Goal: Task Accomplishment & Management: Use online tool/utility

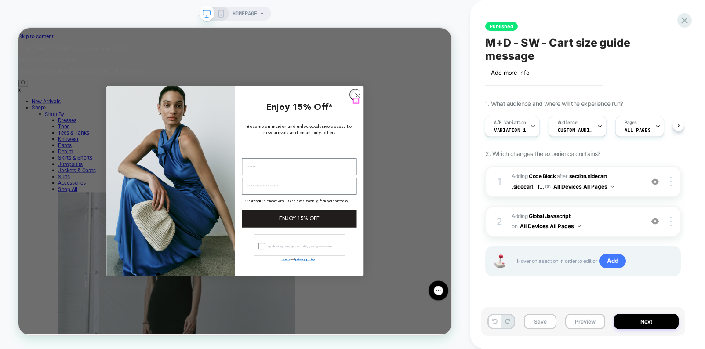
click at [469, 121] on icon "Close dialog" at bounding box center [471, 118] width 6 height 6
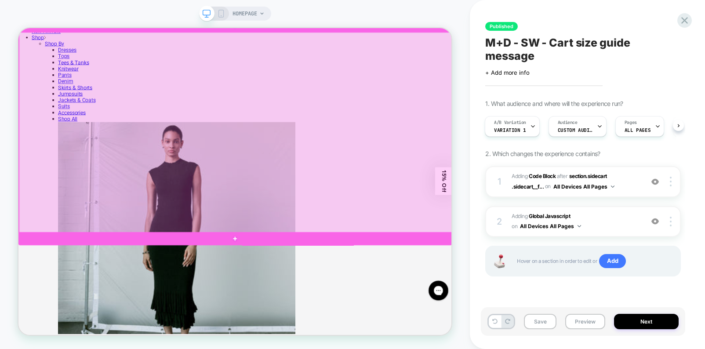
scroll to position [103, 0]
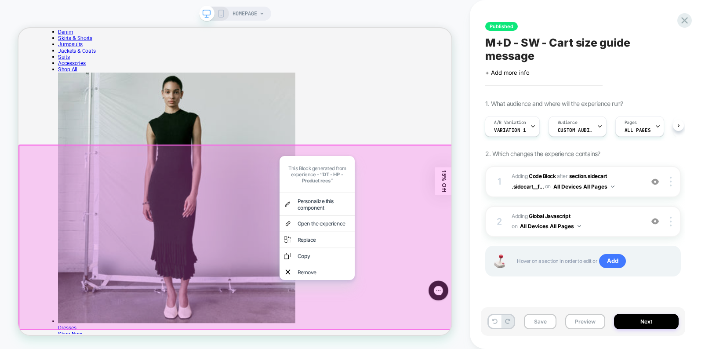
scroll to position [161, 0]
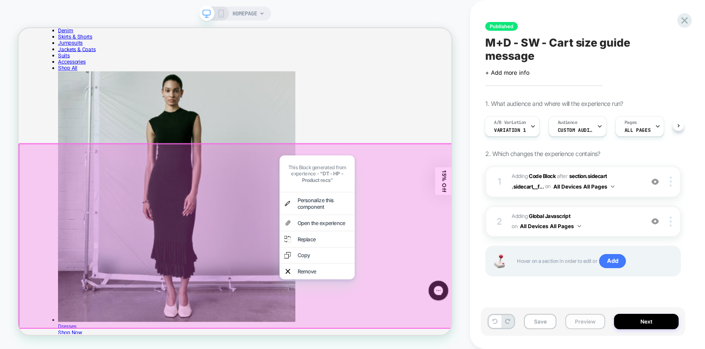
click at [582, 322] on button "Preview" at bounding box center [586, 321] width 40 height 15
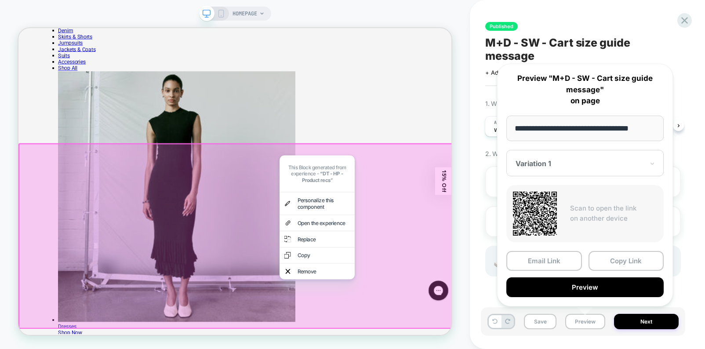
click at [598, 170] on div "Variation 1" at bounding box center [585, 163] width 157 height 26
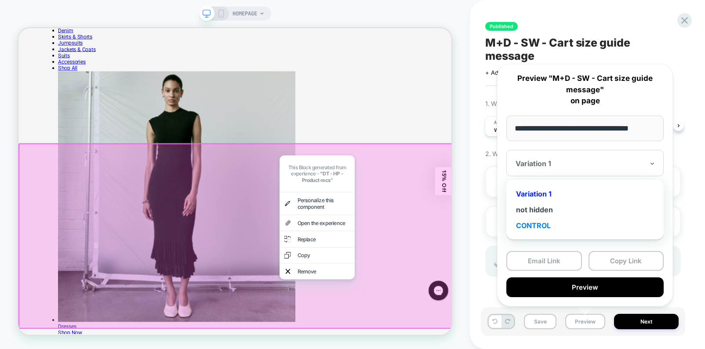
click at [534, 225] on div "CONTROL" at bounding box center [585, 226] width 149 height 16
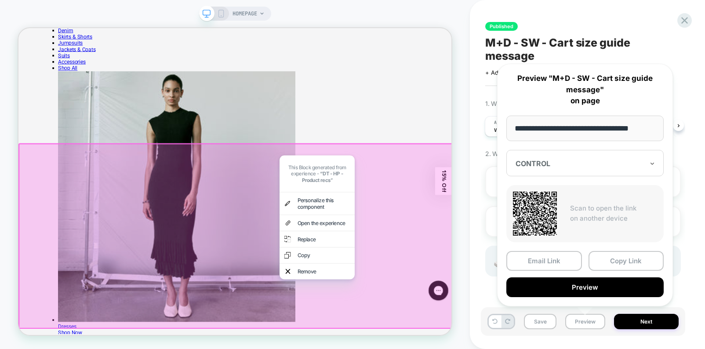
click at [594, 155] on div "CONTROL" at bounding box center [585, 163] width 157 height 26
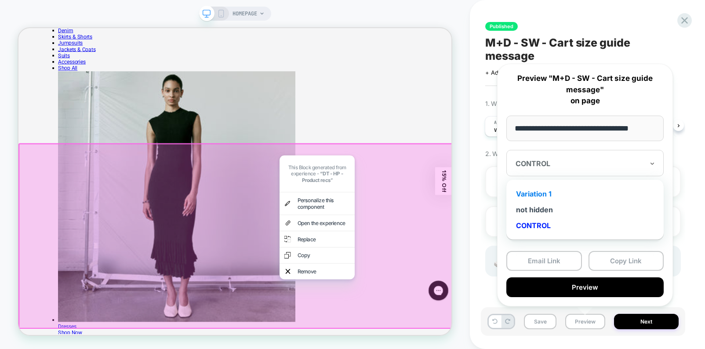
click at [543, 193] on div "Variation 1" at bounding box center [585, 194] width 149 height 16
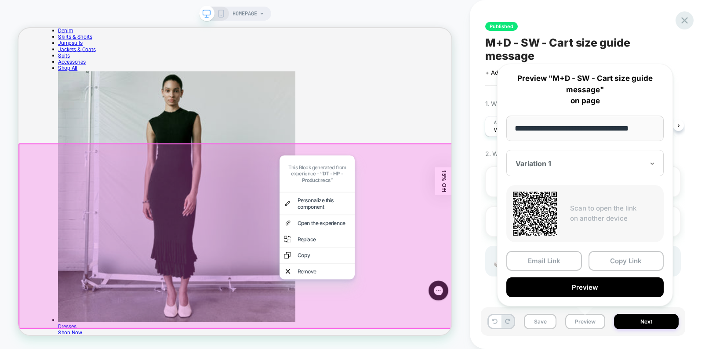
click at [687, 22] on icon at bounding box center [685, 21] width 12 height 12
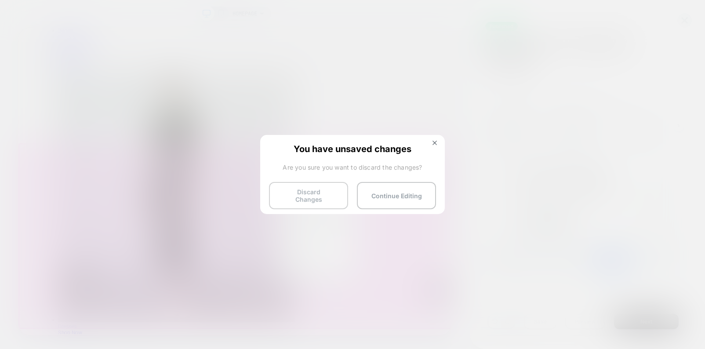
click at [317, 193] on button "Discard Changes" at bounding box center [308, 195] width 79 height 27
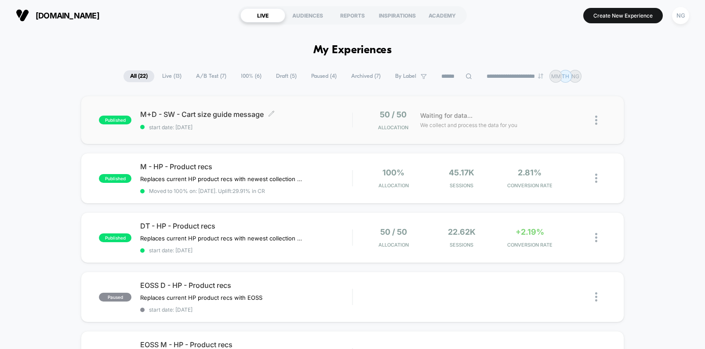
click at [213, 116] on span "M+D - SW - Cart size guide message Click to edit experience details" at bounding box center [246, 114] width 212 height 9
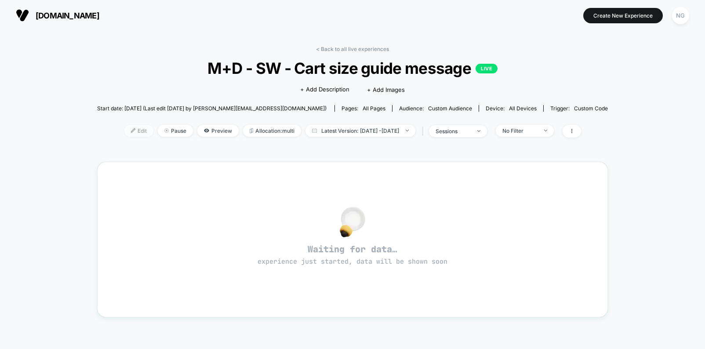
click at [125, 132] on span "Edit" at bounding box center [138, 131] width 29 height 12
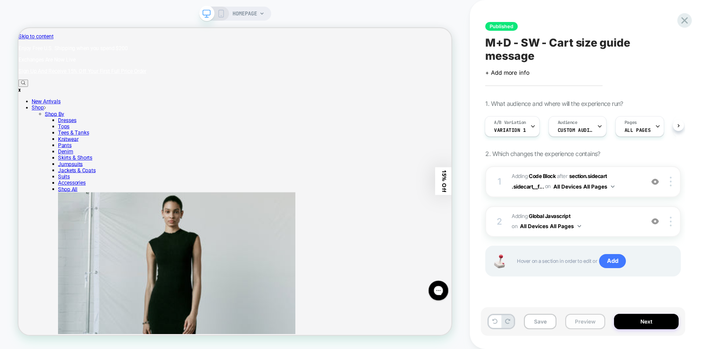
click at [591, 320] on button "Preview" at bounding box center [586, 321] width 40 height 15
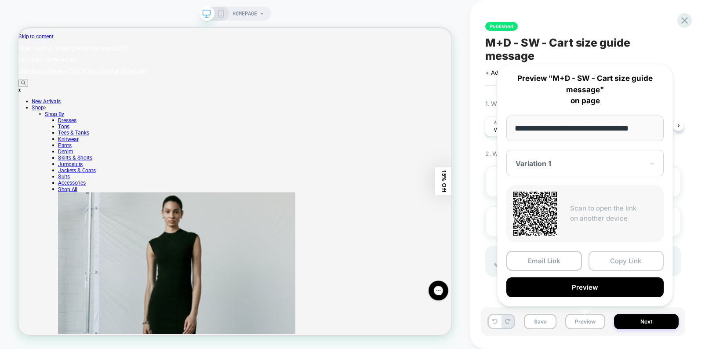
click at [636, 259] on button "Copy Link" at bounding box center [627, 261] width 76 height 20
